Goal: Task Accomplishment & Management: Use online tool/utility

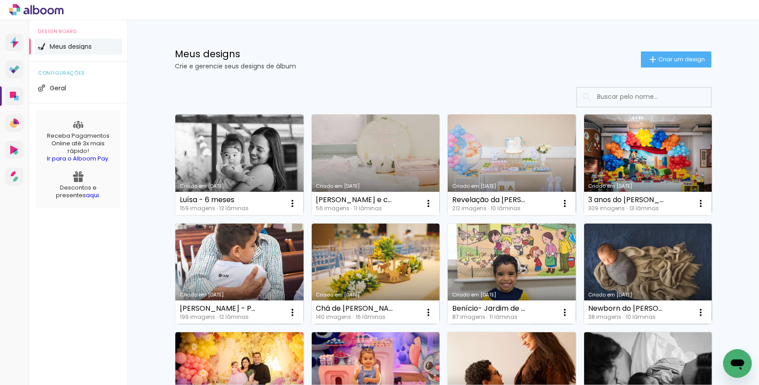
click at [341, 135] on link "Criado em [DATE]" at bounding box center [376, 165] width 128 height 101
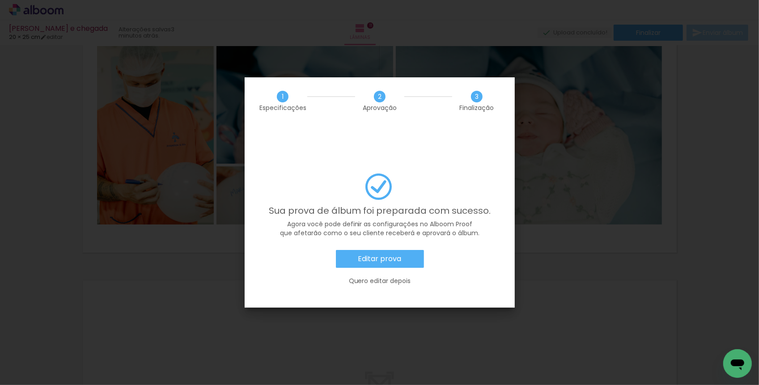
click at [0, 0] on slot "Editar prova" at bounding box center [0, 0] width 0 height 0
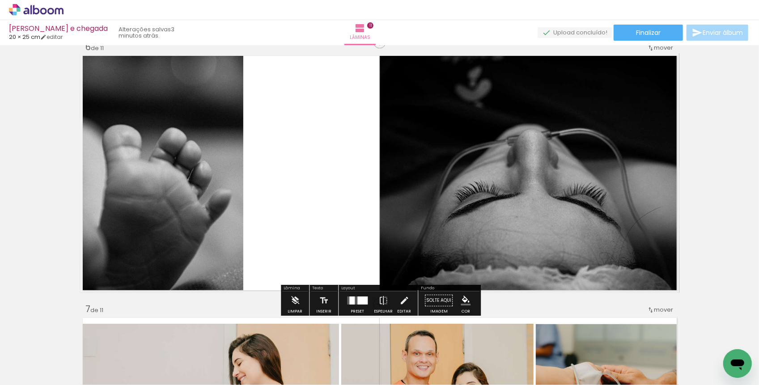
scroll to position [1330, 0]
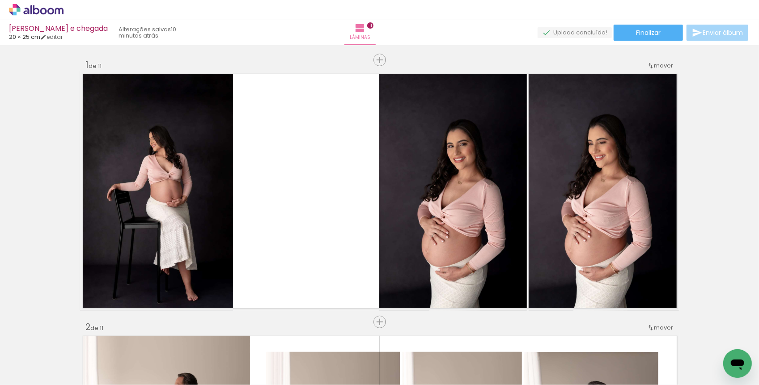
scroll to position [1330, 0]
